Goal: Task Accomplishment & Management: Use online tool/utility

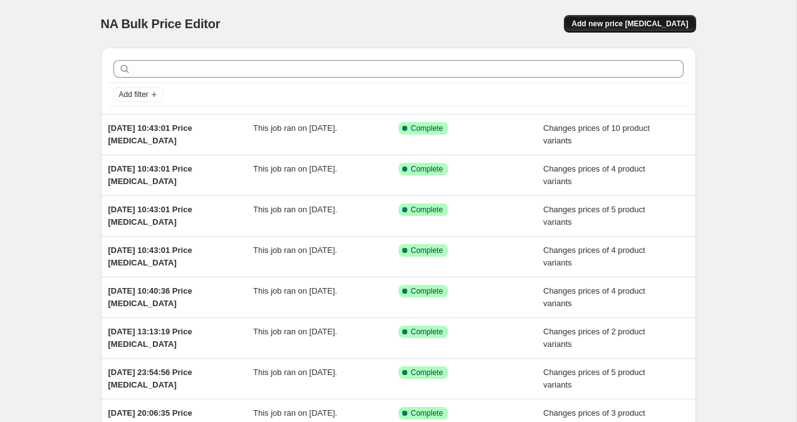
click at [655, 25] on span "Add new price change job" at bounding box center [629, 24] width 117 height 10
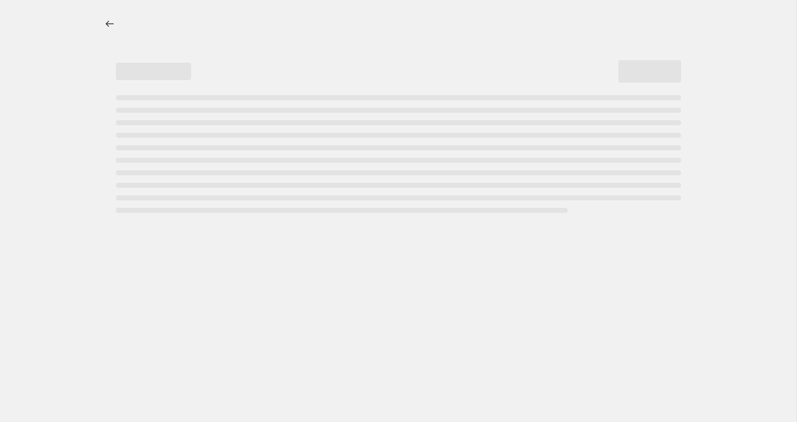
select select "percentage"
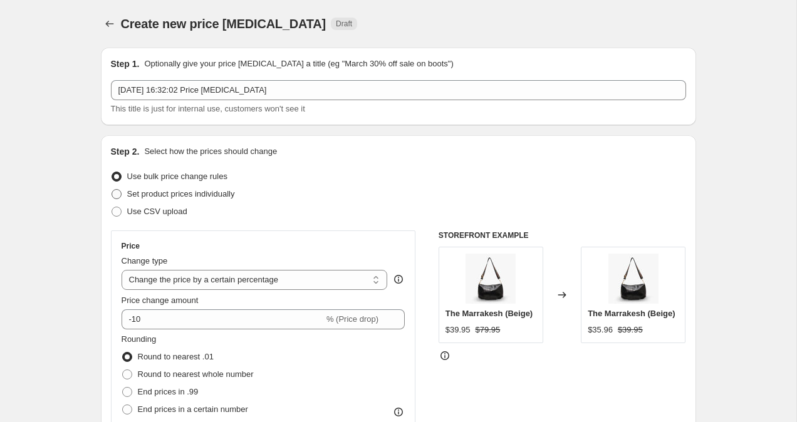
click at [122, 192] on label "Set product prices individually" at bounding box center [173, 194] width 124 height 18
click at [112, 190] on input "Set product prices individually" at bounding box center [112, 189] width 1 height 1
radio input "true"
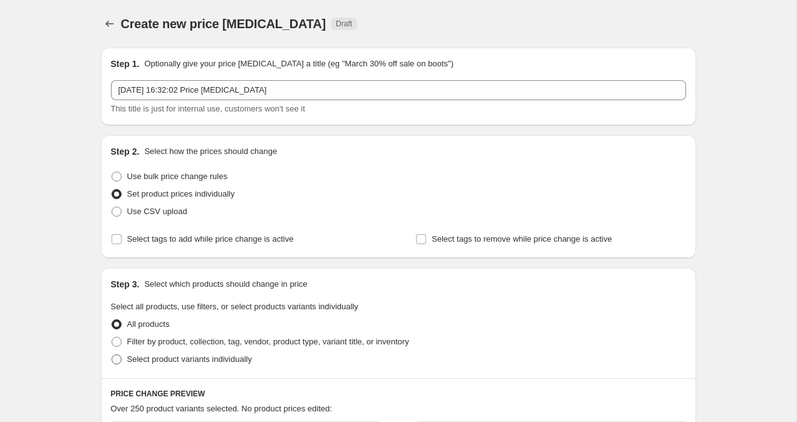
click at [117, 358] on span at bounding box center [117, 360] width 10 height 10
click at [112, 355] on input "Select product variants individually" at bounding box center [112, 355] width 1 height 1
radio input "true"
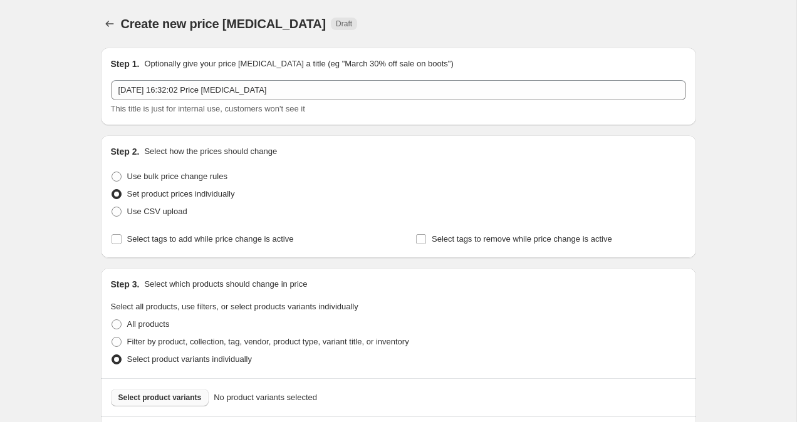
click at [137, 397] on span "Select product variants" at bounding box center [159, 398] width 83 height 10
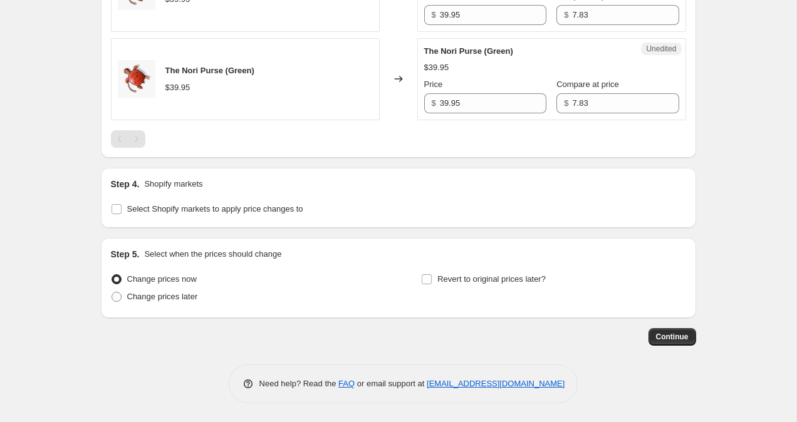
scroll to position [598, 0]
click at [117, 214] on span at bounding box center [116, 209] width 11 height 11
click at [117, 214] on input "Select Shopify markets to apply price changes to" at bounding box center [117, 209] width 10 height 10
checkbox input "true"
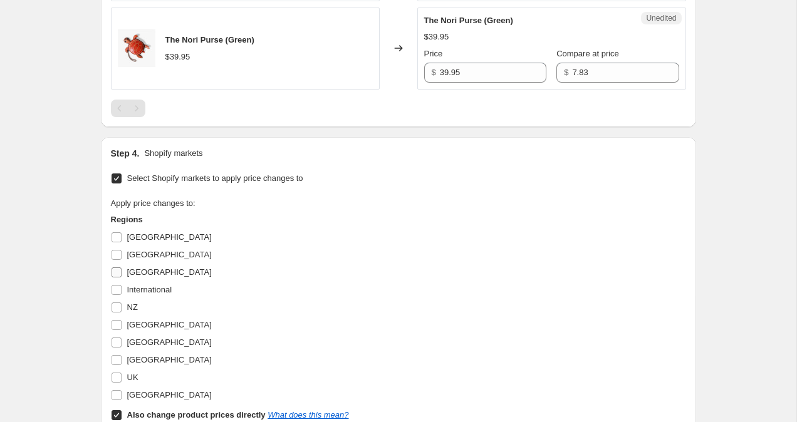
scroll to position [631, 0]
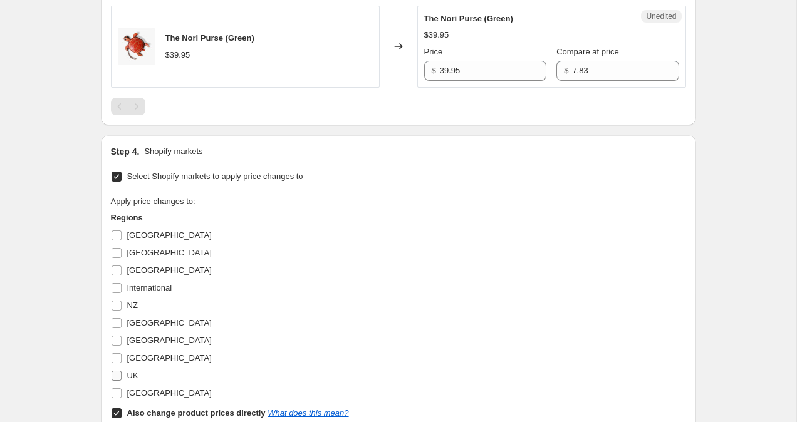
click at [115, 378] on input "UK" at bounding box center [117, 376] width 10 height 10
checkbox input "true"
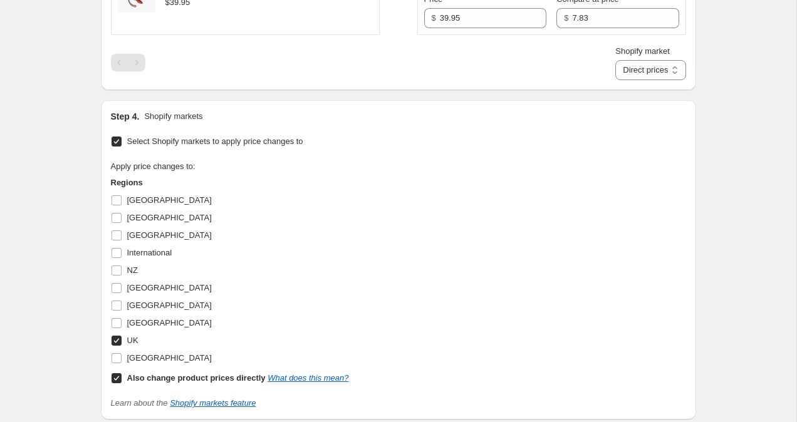
scroll to position [685, 0]
click at [115, 382] on span at bounding box center [116, 377] width 11 height 11
click at [115, 382] on input "Also change product prices directly What does this mean?" at bounding box center [117, 377] width 10 height 10
checkbox input "false"
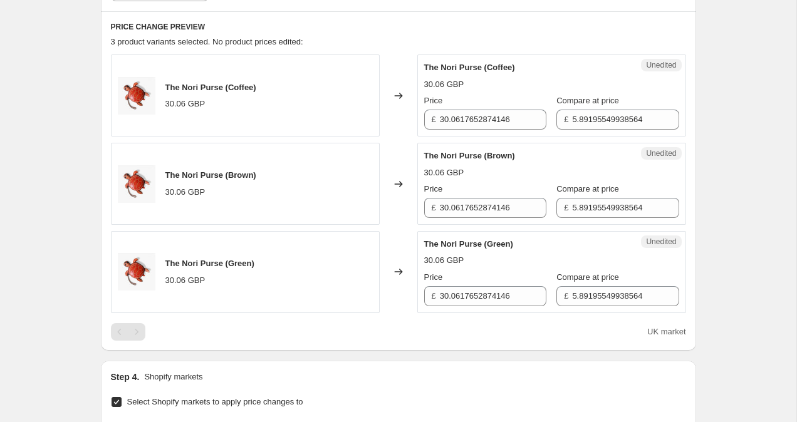
scroll to position [404, 0]
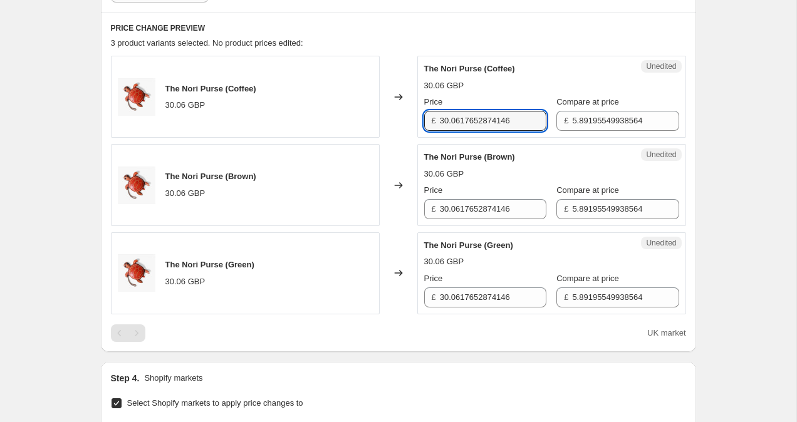
drag, startPoint x: 518, startPoint y: 122, endPoint x: 402, endPoint y: 106, distance: 117.1
click at [404, 105] on div "The Nori Purse (Coffee) 30.06 GBP Changed to Unedited The Nori Purse (Coffee) 3…" at bounding box center [398, 97] width 575 height 82
type input "19.95"
drag, startPoint x: 521, startPoint y: 211, endPoint x: 332, endPoint y: 196, distance: 189.2
click at [332, 196] on div "The Nori Purse (Brown) 30.06 GBP Changed to Unedited The Nori Purse (Brown) 30.…" at bounding box center [398, 185] width 575 height 82
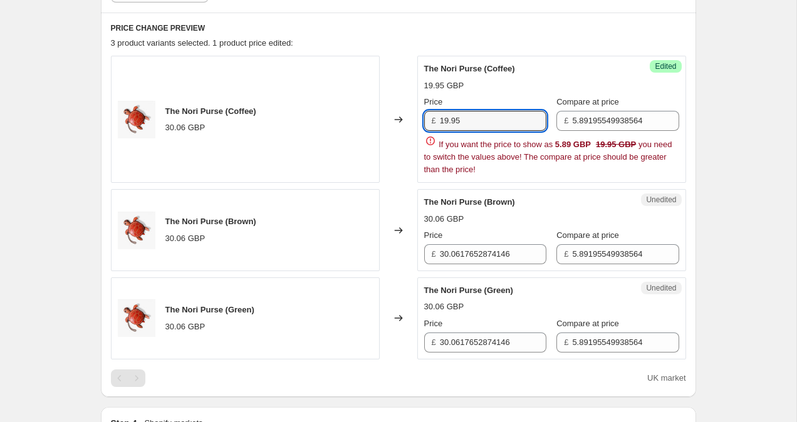
drag, startPoint x: 469, startPoint y: 120, endPoint x: 400, endPoint y: 120, distance: 68.9
click at [403, 120] on div "The Nori Purse (Coffee) 30.06 GBP Changed to Success Edited The Nori Purse (Cof…" at bounding box center [398, 119] width 575 height 127
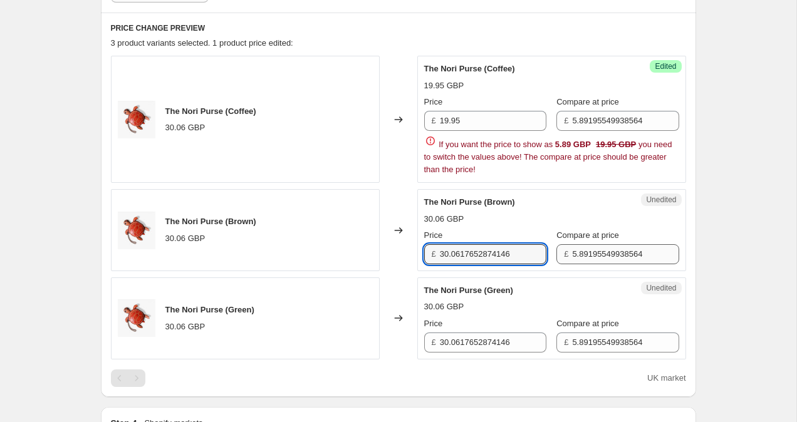
drag, startPoint x: 441, startPoint y: 251, endPoint x: 635, endPoint y: 263, distance: 194.6
click at [636, 264] on div "Unedited The Nori Purse (Brown) 30.06 GBP Price £ 30.0617652874146 Compare at p…" at bounding box center [551, 230] width 269 height 82
paste input "19.95"
type input "19.95"
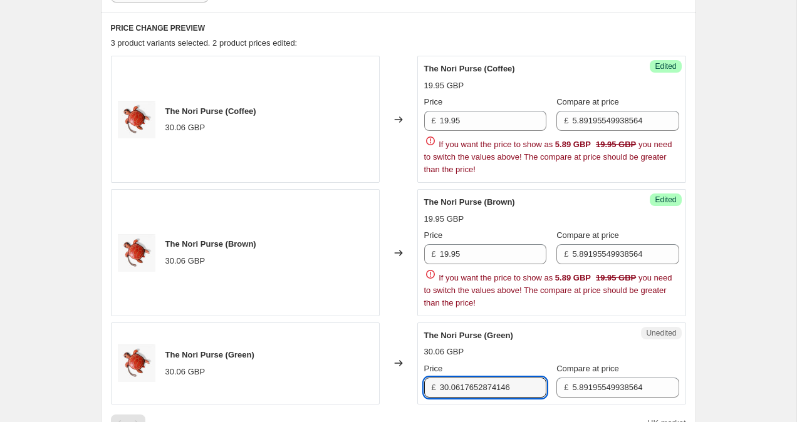
drag, startPoint x: 523, startPoint y: 337, endPoint x: 504, endPoint y: 337, distance: 18.8
click at [505, 337] on div "The Nori Purse (Green) 30.06 GBP Price £ 30.0617652874146 Compare at price £ 5.…" at bounding box center [551, 364] width 255 height 68
drag, startPoint x: 525, startPoint y: 389, endPoint x: 378, endPoint y: 365, distance: 148.5
click at [378, 365] on div "The Nori Purse (Green) 30.06 GBP Changed to Unedited The Nori Purse (Green) 30.…" at bounding box center [398, 364] width 575 height 82
paste input "19.95"
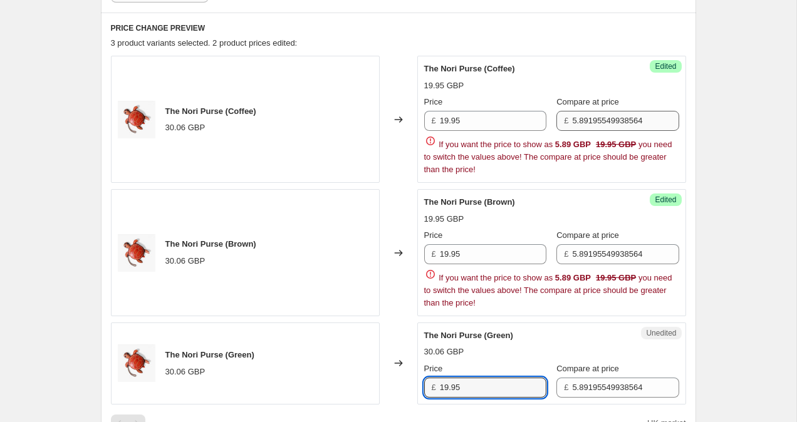
type input "19.95"
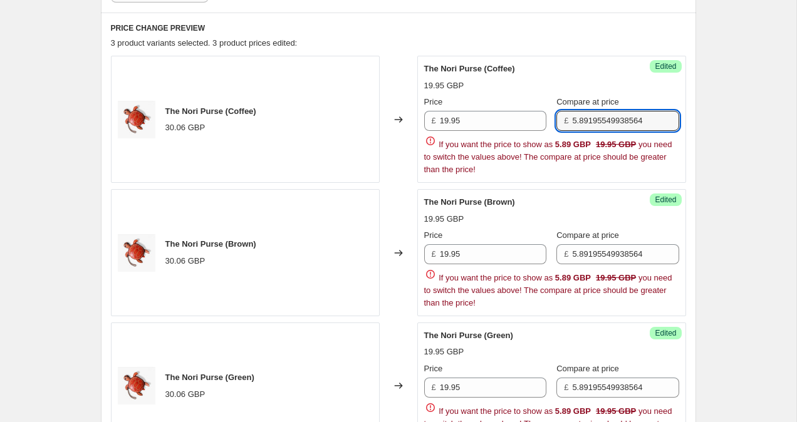
drag, startPoint x: 659, startPoint y: 121, endPoint x: 503, endPoint y: 109, distance: 155.9
click at [504, 110] on div "Price £ 19.95 Compare at price £ 5.89195549938564" at bounding box center [551, 113] width 255 height 35
drag, startPoint x: 607, startPoint y: 117, endPoint x: 568, endPoint y: 117, distance: 38.9
click at [568, 117] on div "£ 29.95" at bounding box center [617, 121] width 122 height 20
type input "29.95"
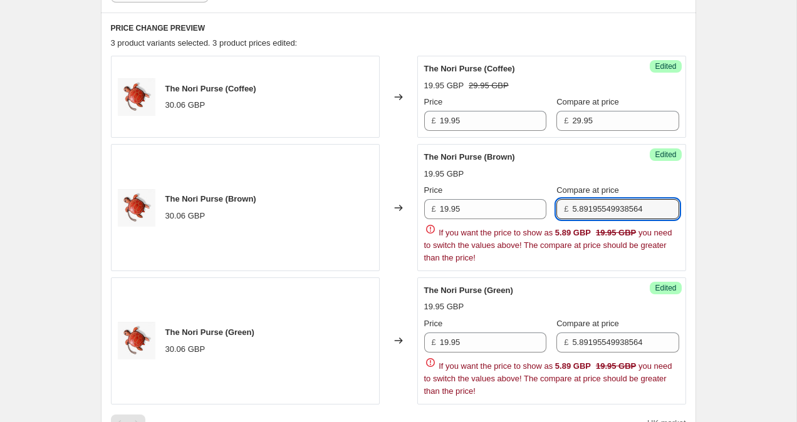
drag, startPoint x: 661, startPoint y: 256, endPoint x: 459, endPoint y: 233, distance: 203.7
click at [460, 233] on div "Price £ 19.95 Compare at price £ 5.89195549938564 If you want the price to show…" at bounding box center [551, 224] width 255 height 80
drag, startPoint x: 657, startPoint y: 211, endPoint x: 468, endPoint y: 201, distance: 189.5
click at [468, 201] on div "Price £ 19.95 Compare at price £ 5.89195549938564" at bounding box center [551, 201] width 255 height 35
paste input "29.95"
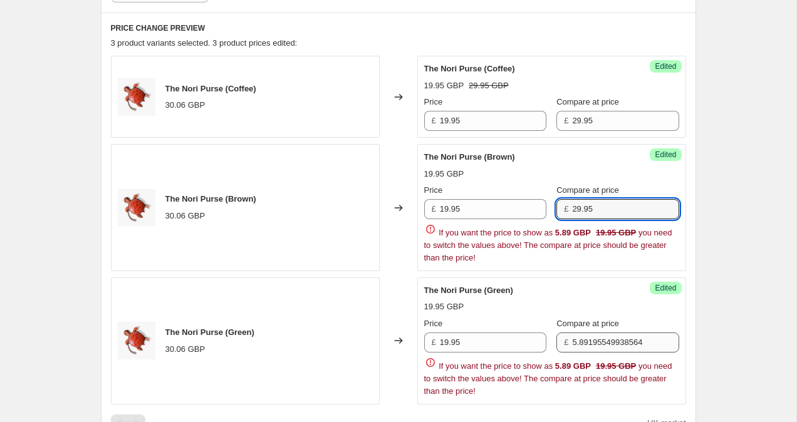
type input "29.95"
drag, startPoint x: 660, startPoint y: 343, endPoint x: 474, endPoint y: 323, distance: 186.6
click at [476, 323] on div "Price £ 19.95 Compare at price £ 5.89195549938564 If you want the price to show…" at bounding box center [551, 358] width 255 height 80
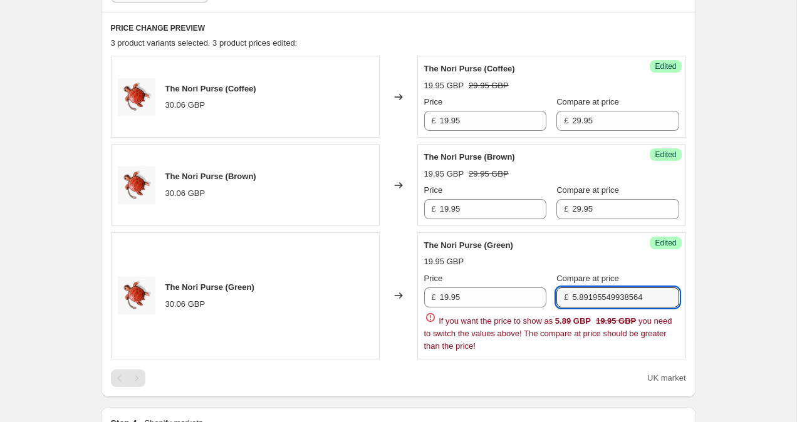
drag, startPoint x: 670, startPoint y: 299, endPoint x: 476, endPoint y: 273, distance: 196.6
click at [477, 273] on div "Price £ 19.95 Compare at price £ 5.89195549938564" at bounding box center [551, 290] width 255 height 35
paste input "29.95"
type input "29.95"
click at [773, 283] on div "Create new price change job. This page is ready Create new price change job Dra…" at bounding box center [398, 258] width 796 height 1325
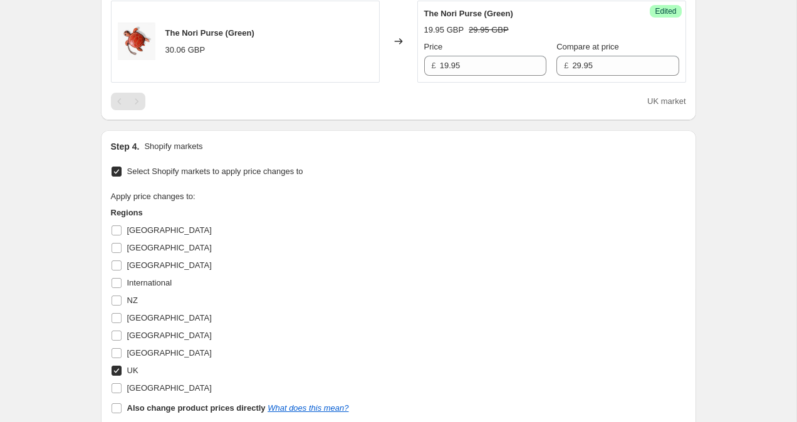
scroll to position [858, 0]
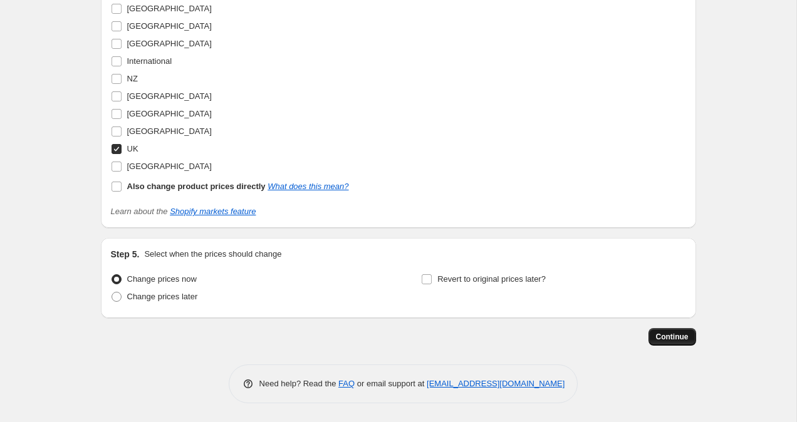
click at [679, 333] on span "Continue" at bounding box center [672, 337] width 33 height 10
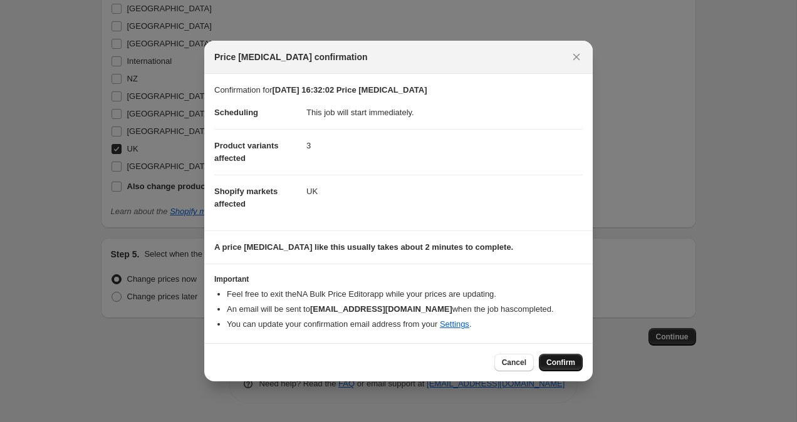
click at [558, 362] on span "Confirm" at bounding box center [560, 363] width 29 height 10
